Goal: Information Seeking & Learning: Learn about a topic

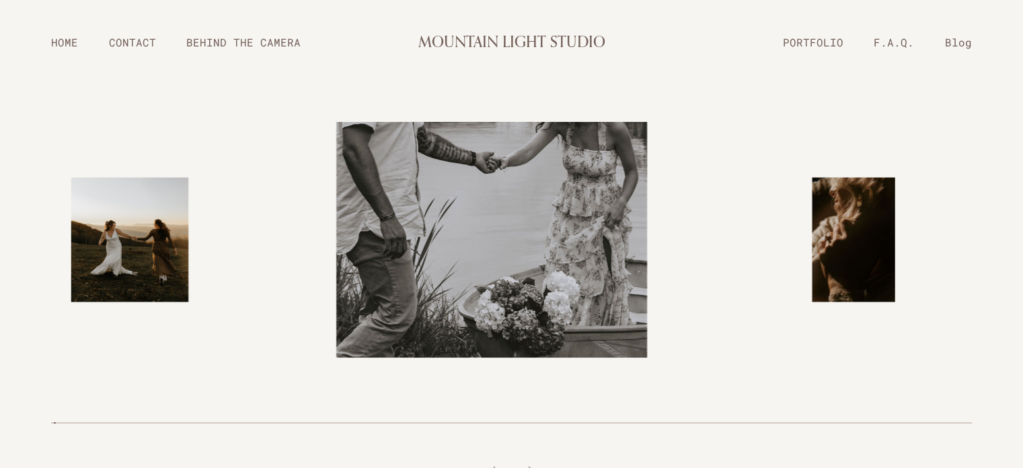
click at [858, 236] on div at bounding box center [828, 239] width 341 height 311
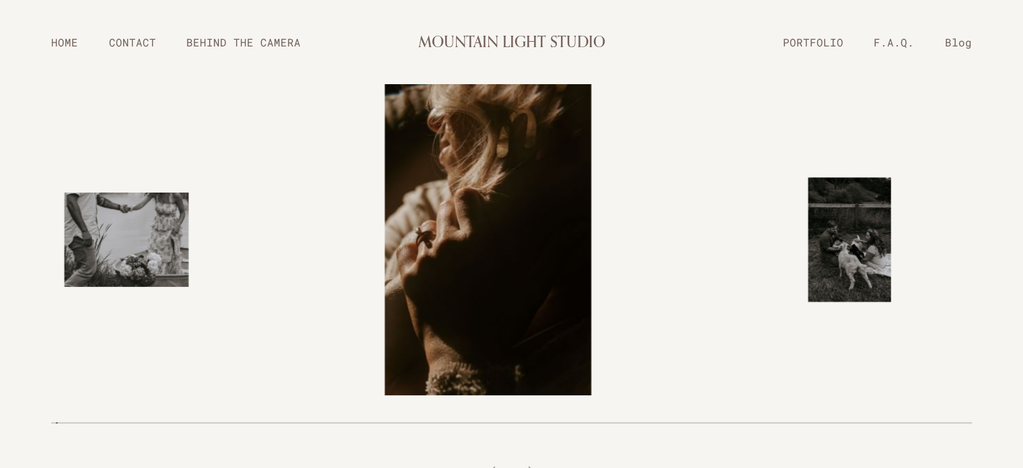
click at [856, 235] on div at bounding box center [828, 239] width 341 height 311
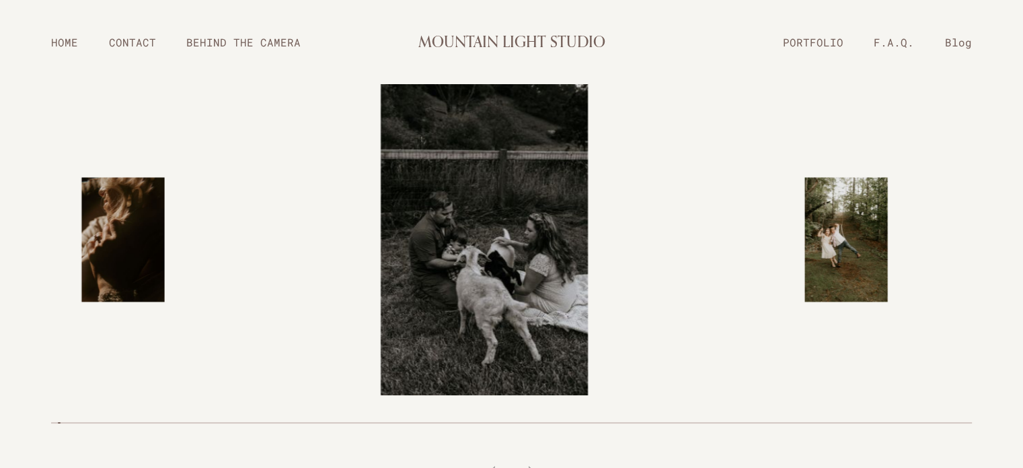
click at [856, 235] on div at bounding box center [828, 239] width 341 height 311
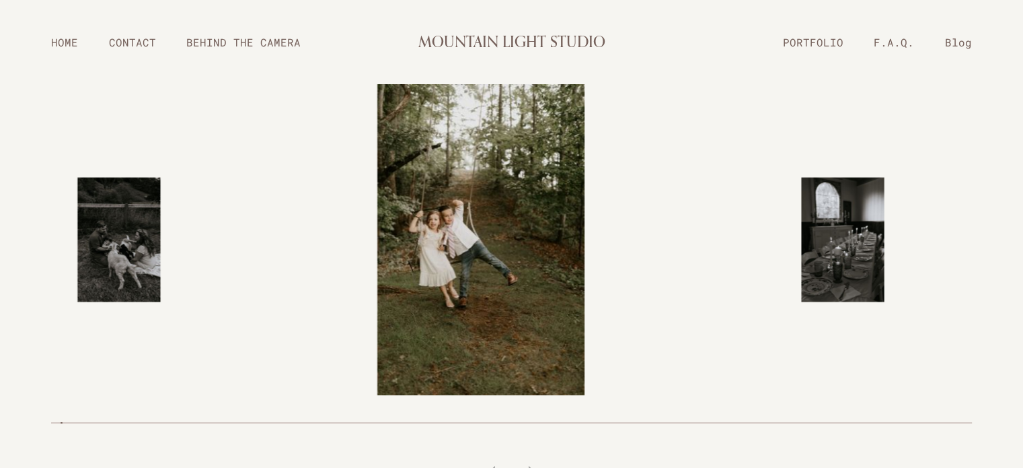
click at [854, 233] on div at bounding box center [828, 239] width 341 height 311
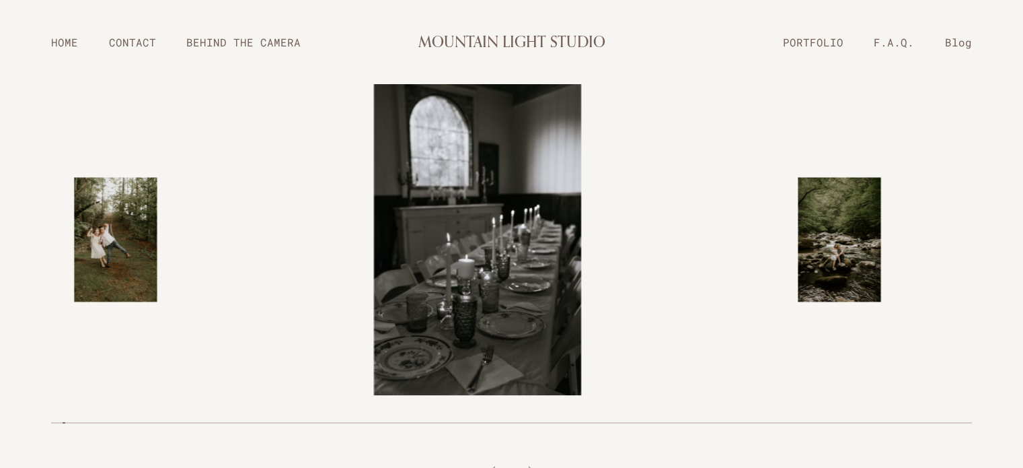
click at [854, 233] on div at bounding box center [828, 239] width 341 height 311
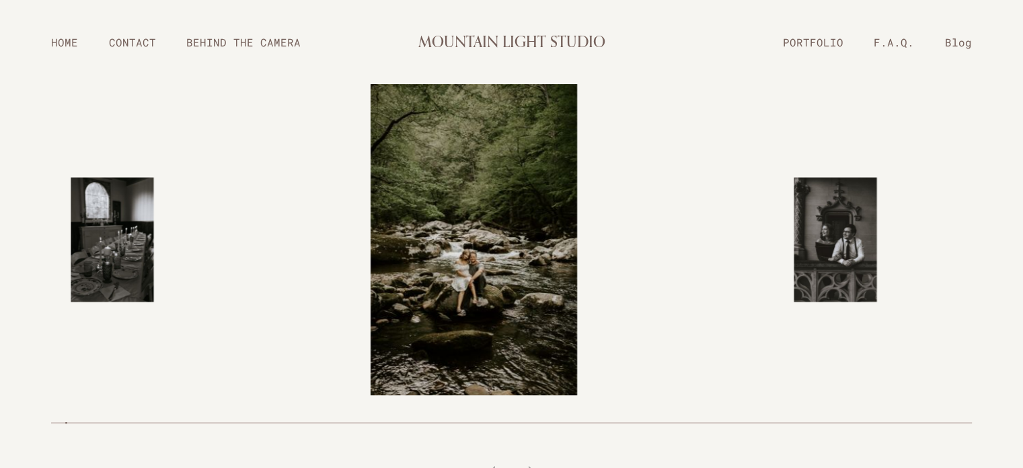
click at [854, 233] on div at bounding box center [828, 239] width 341 height 311
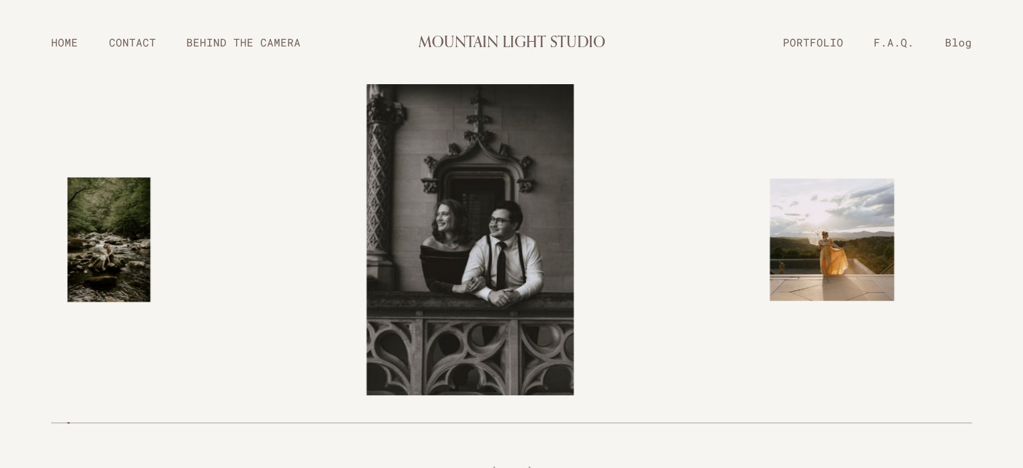
click at [854, 233] on div at bounding box center [828, 239] width 341 height 311
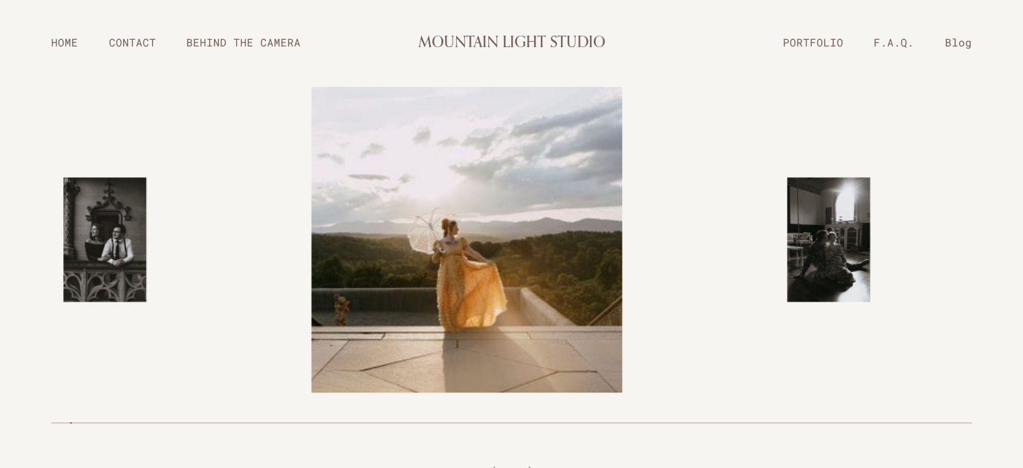
click at [854, 233] on div at bounding box center [828, 239] width 341 height 311
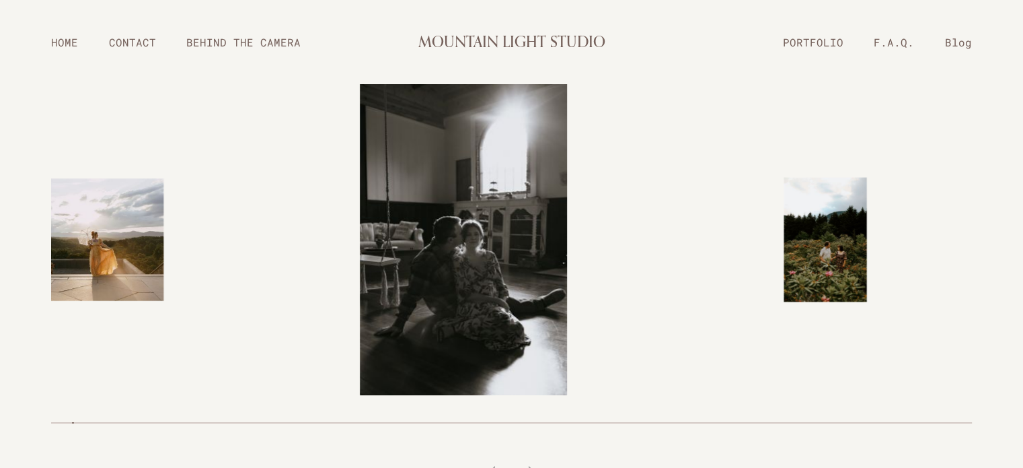
click at [854, 233] on div at bounding box center [828, 239] width 341 height 311
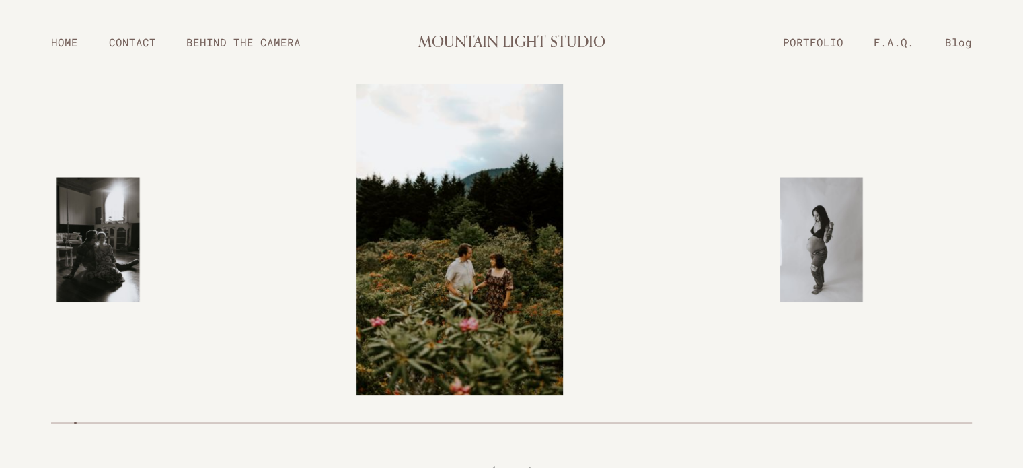
click at [854, 233] on div at bounding box center [828, 239] width 341 height 311
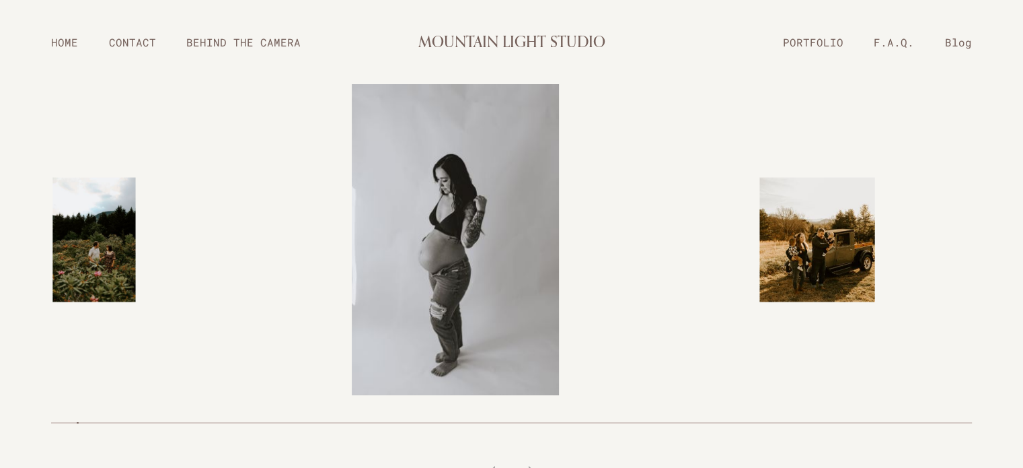
click at [854, 233] on div at bounding box center [828, 239] width 341 height 311
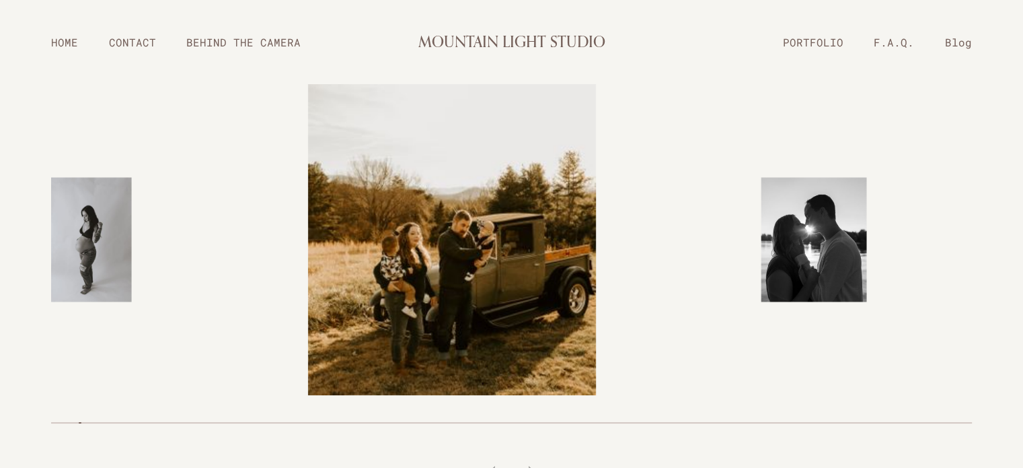
click at [906, 38] on link "F.A.Q." at bounding box center [893, 42] width 71 height 24
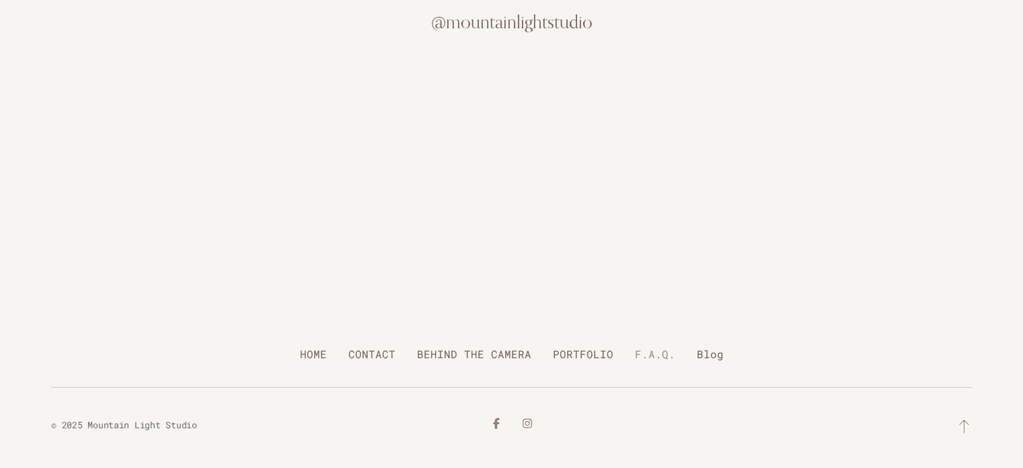
scroll to position [3458, 0]
click at [374, 353] on link "CONTACT" at bounding box center [372, 354] width 47 height 24
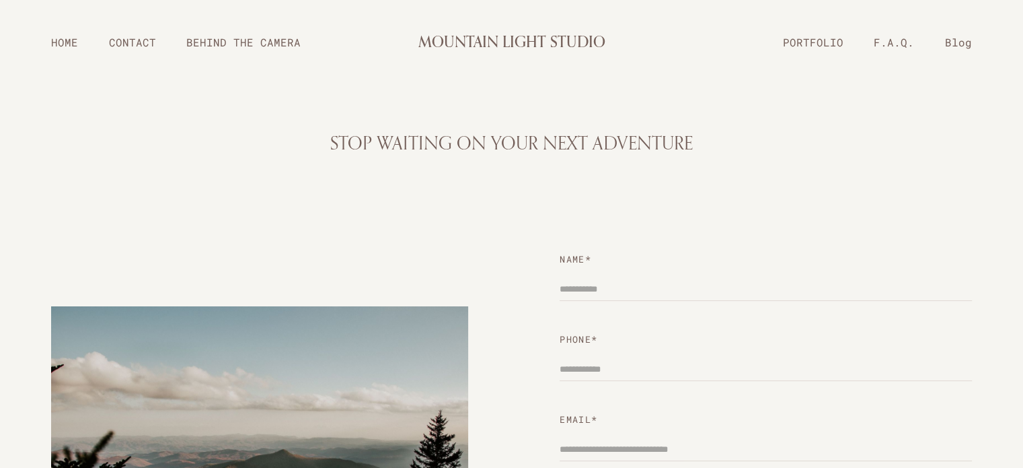
click at [71, 45] on link "HOME" at bounding box center [65, 42] width 58 height 24
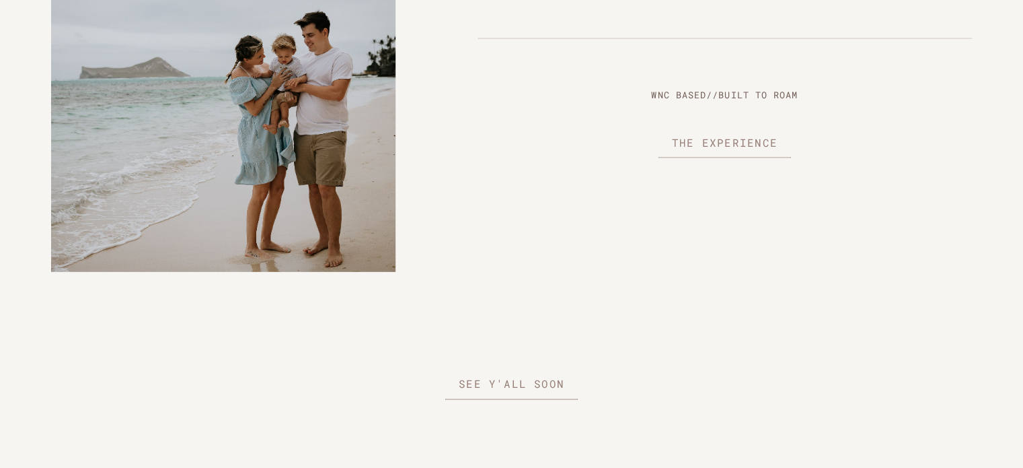
scroll to position [2796, 0]
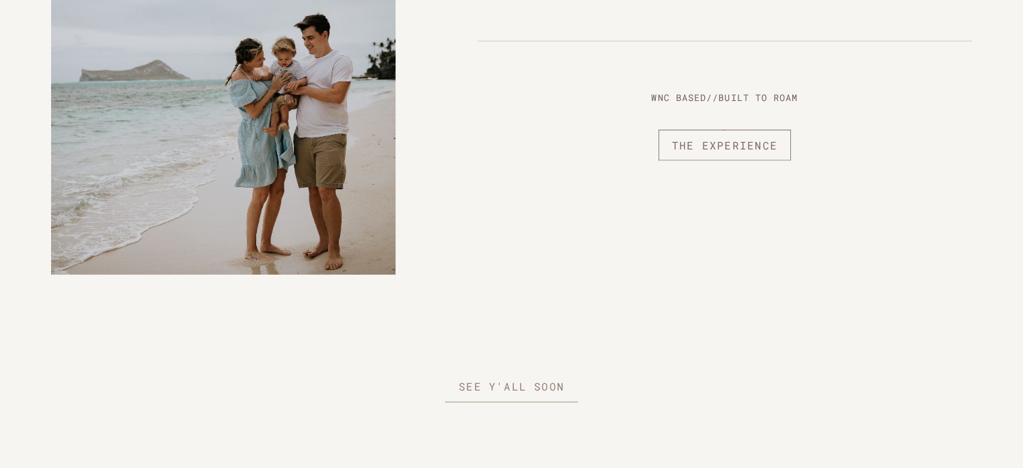
click at [727, 161] on span "The Experience" at bounding box center [725, 146] width 133 height 32
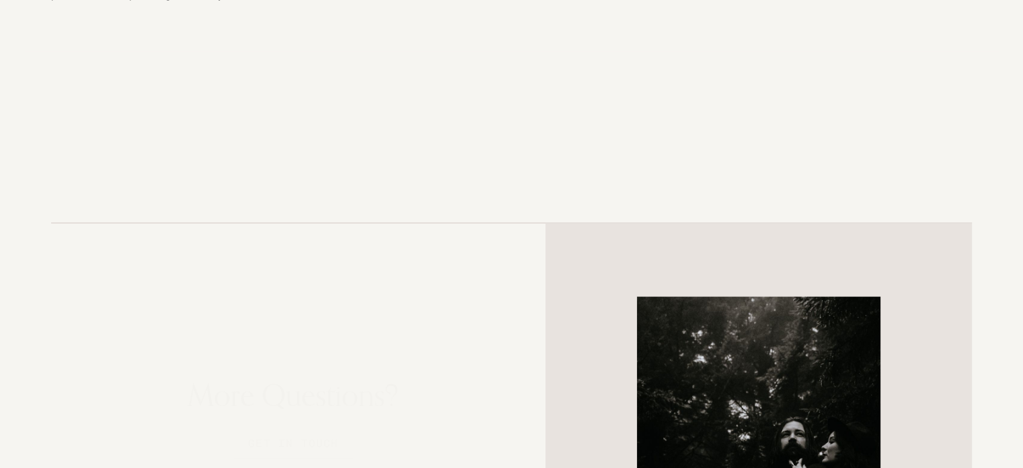
scroll to position [2756, 0]
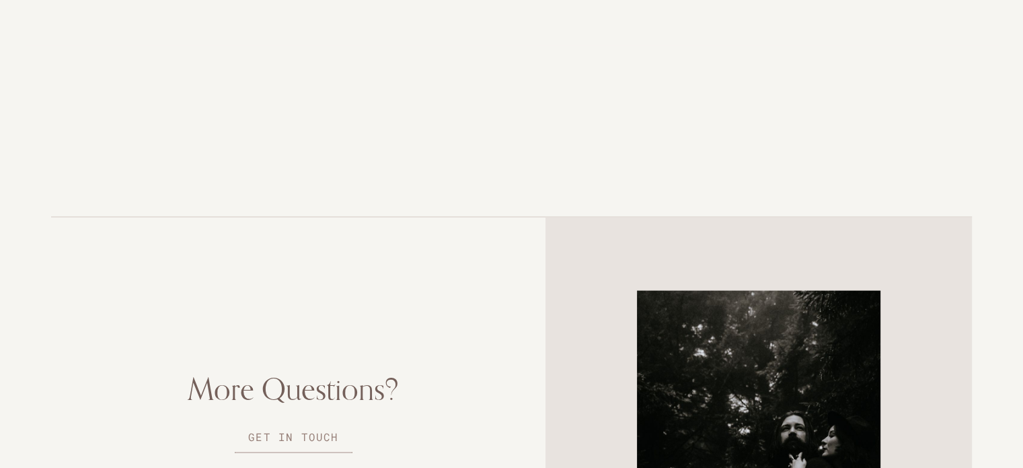
click at [578, 133] on div at bounding box center [511, 107] width 975 height 123
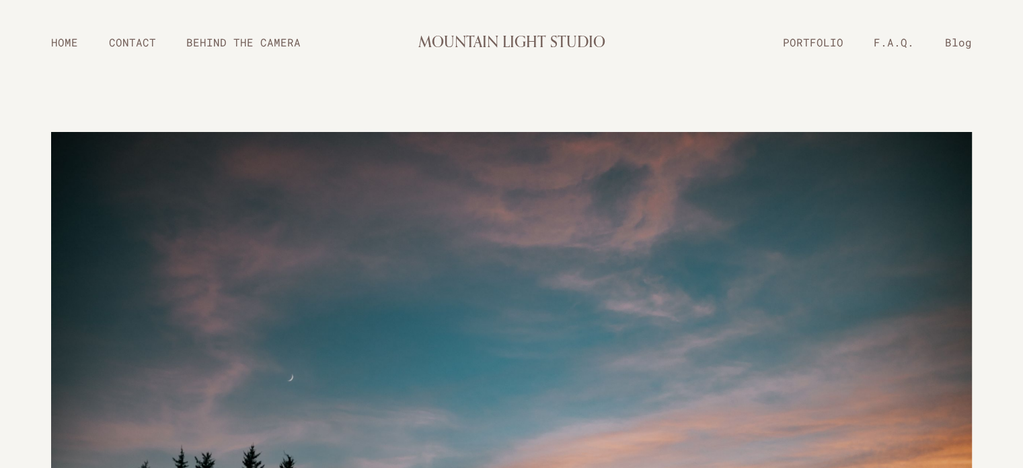
scroll to position [0, 0]
